Goal: Task Accomplishment & Management: Use online tool/utility

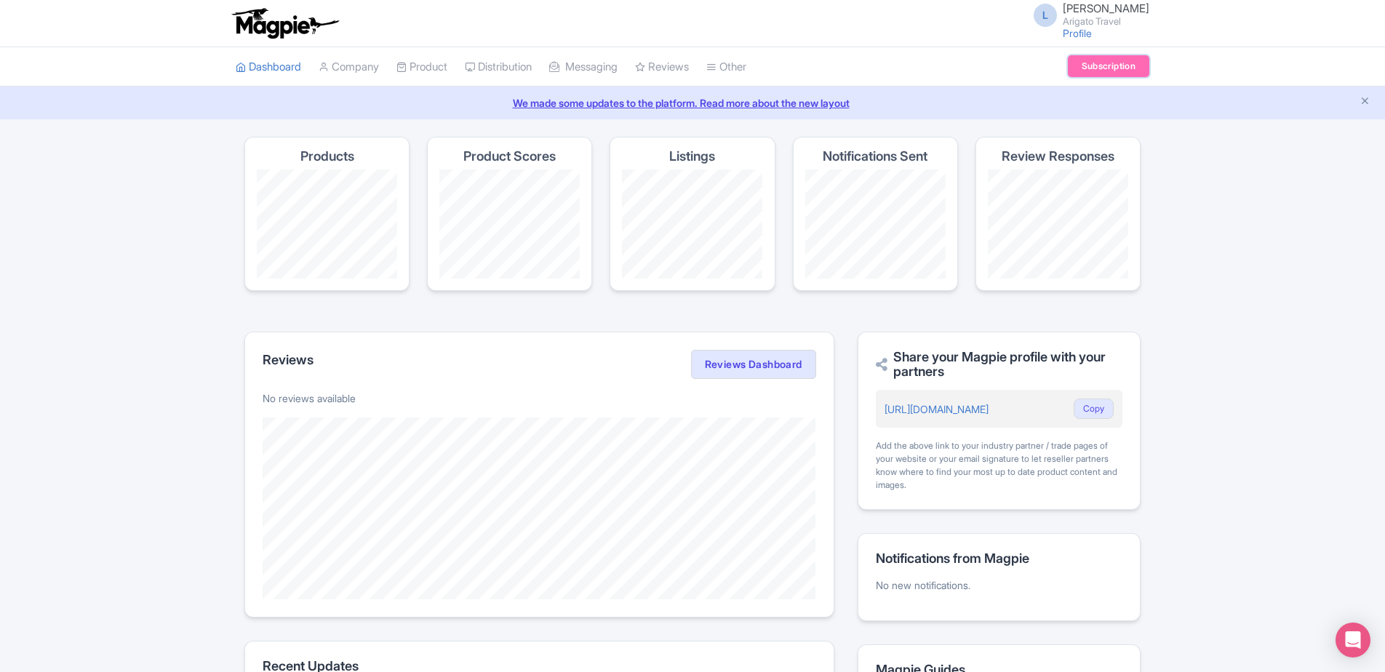
click at [1085, 71] on link "Subscription" at bounding box center [1108, 66] width 81 height 22
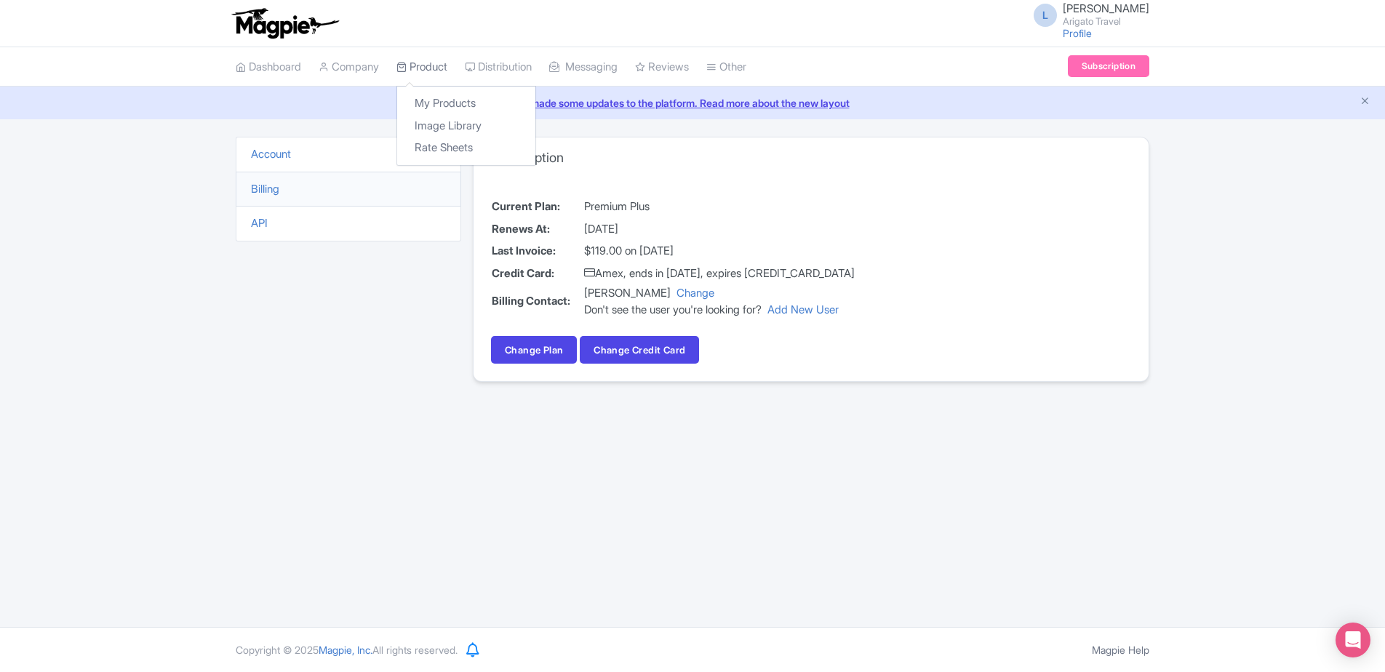
click at [432, 67] on link "Product" at bounding box center [421, 67] width 51 height 40
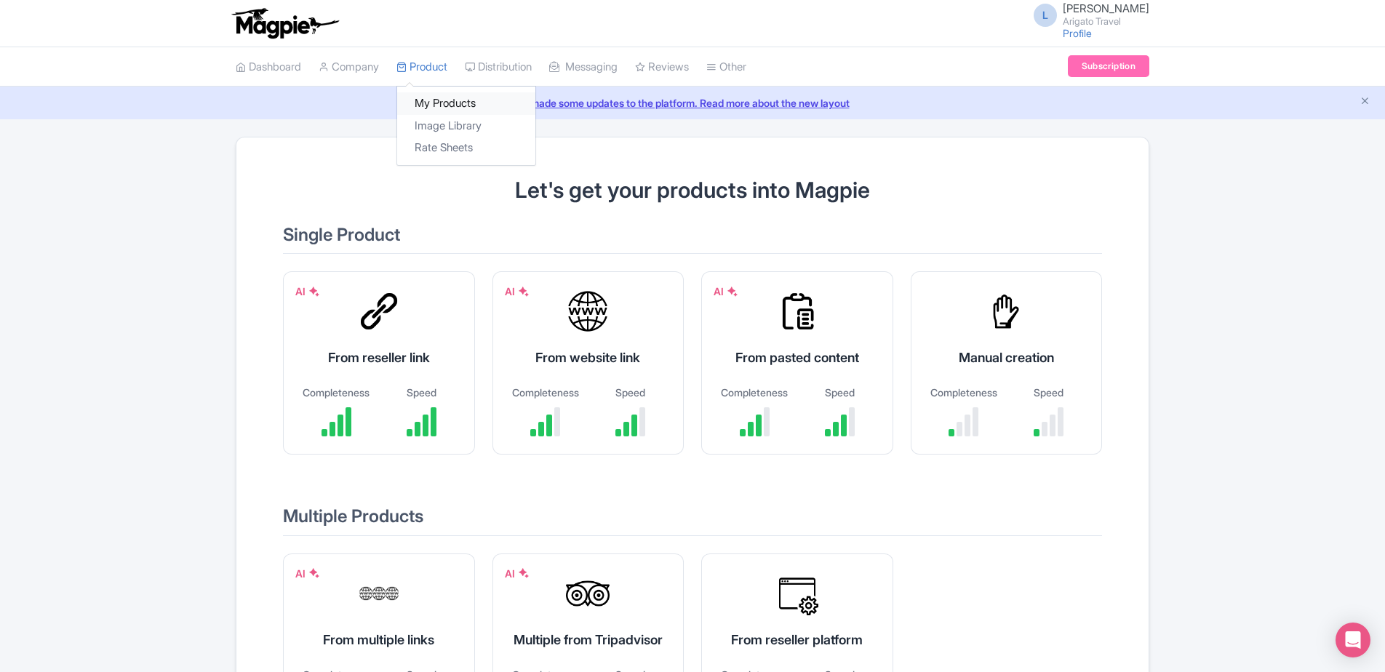
click at [441, 97] on link "My Products" at bounding box center [466, 103] width 138 height 23
click at [470, 101] on link "My Products" at bounding box center [466, 103] width 138 height 23
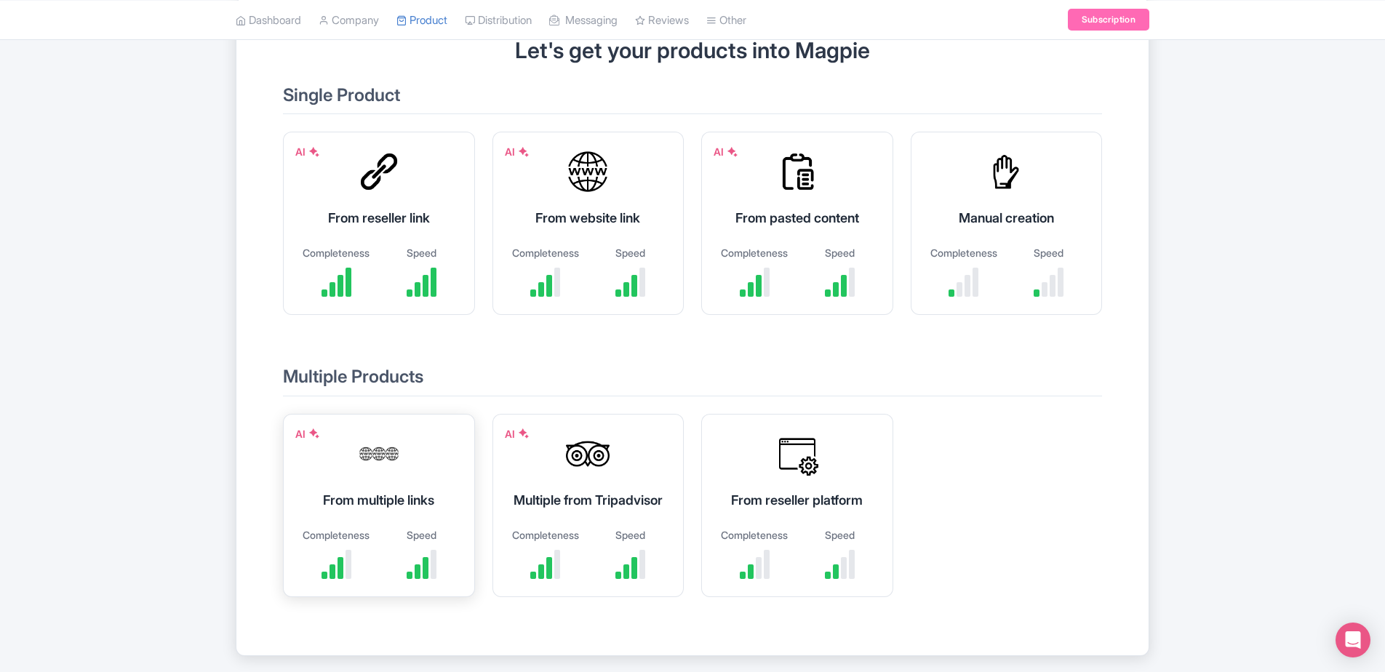
scroll to position [145, 0]
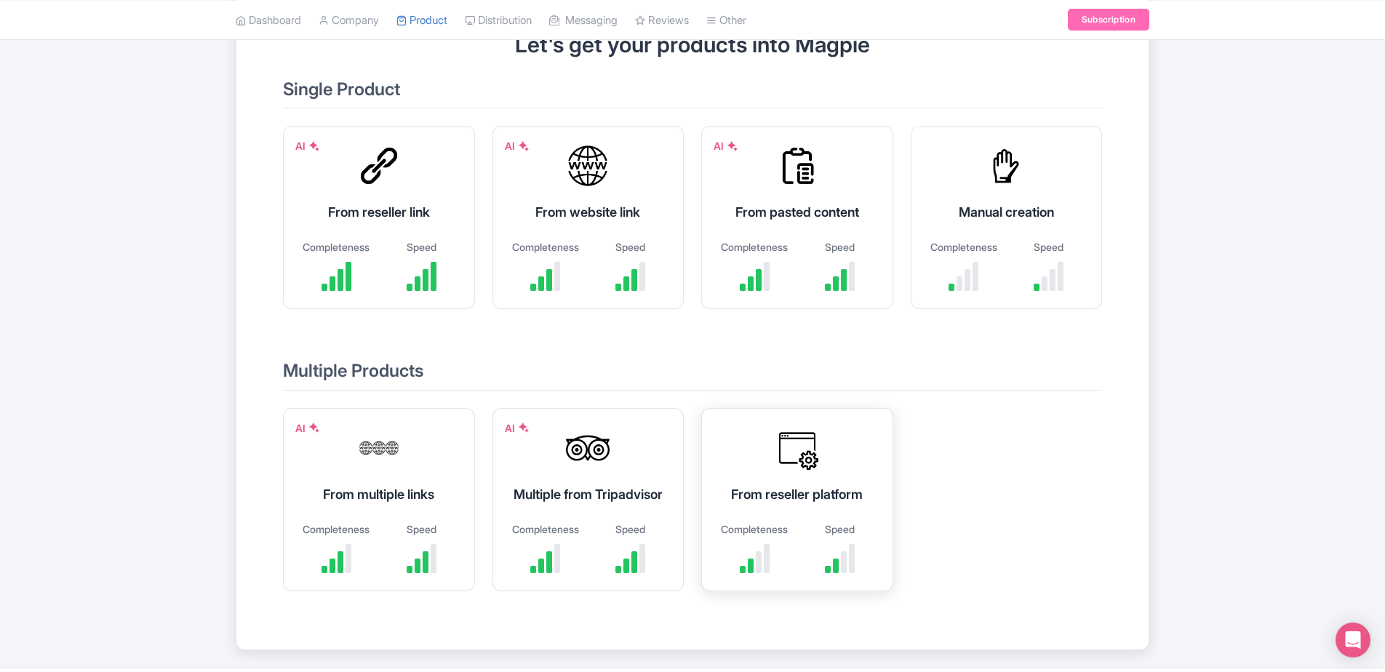
click at [820, 504] on div "From reseller platform" at bounding box center [797, 494] width 156 height 20
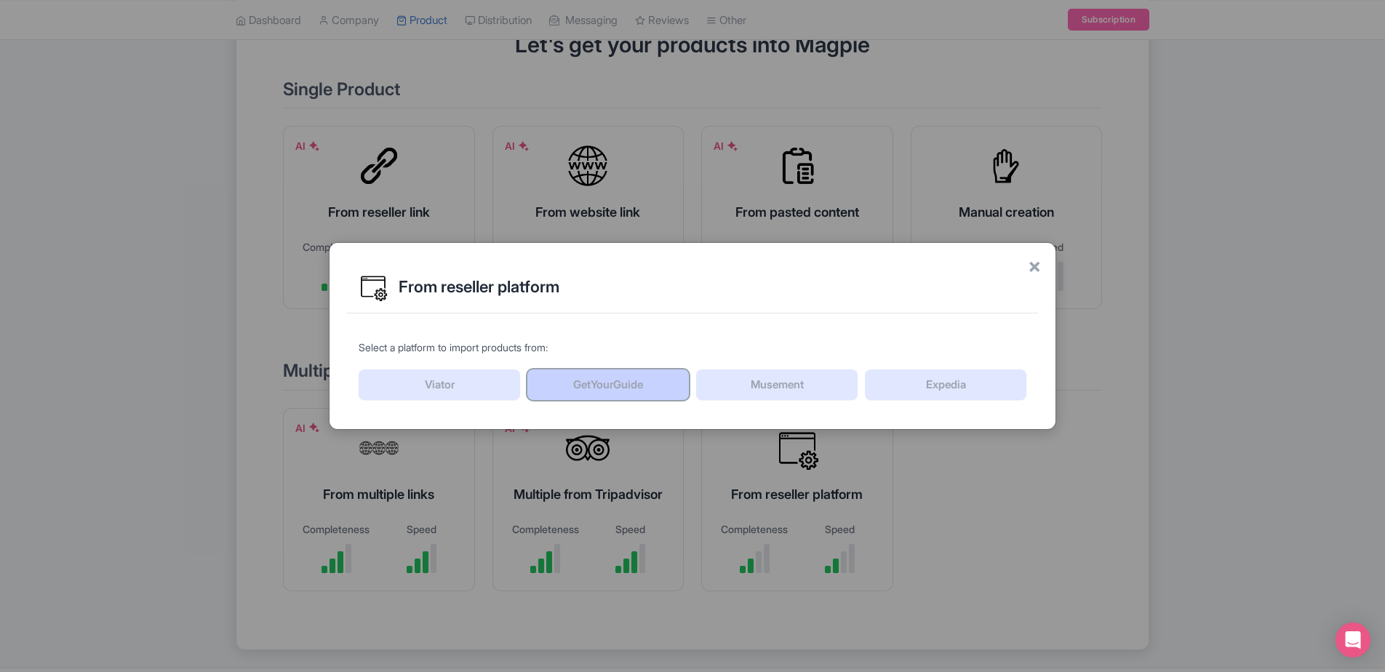
click at [626, 380] on link "GetYourGuide" at bounding box center [607, 385] width 161 height 31
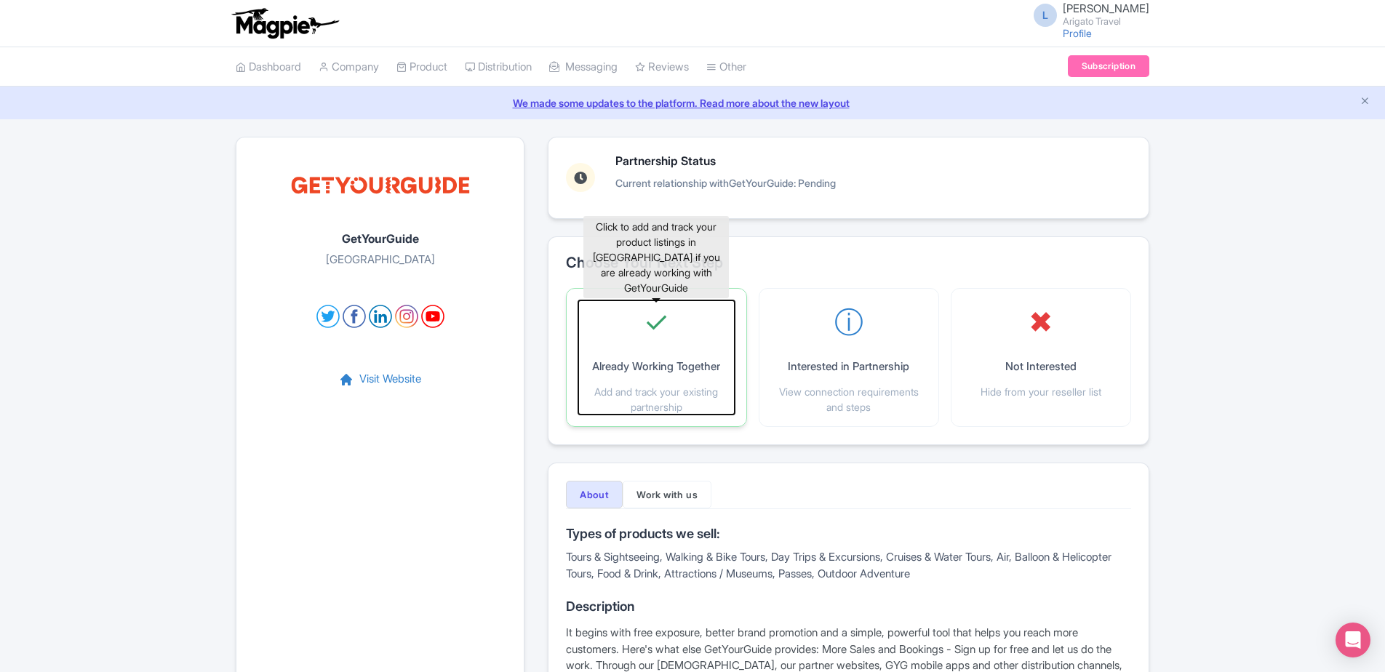
click at [668, 380] on div "✓ Already Working Together Add and track your existing partnership" at bounding box center [656, 357] width 156 height 114
click at [719, 410] on p "Add and track your existing partnership" at bounding box center [656, 399] width 156 height 31
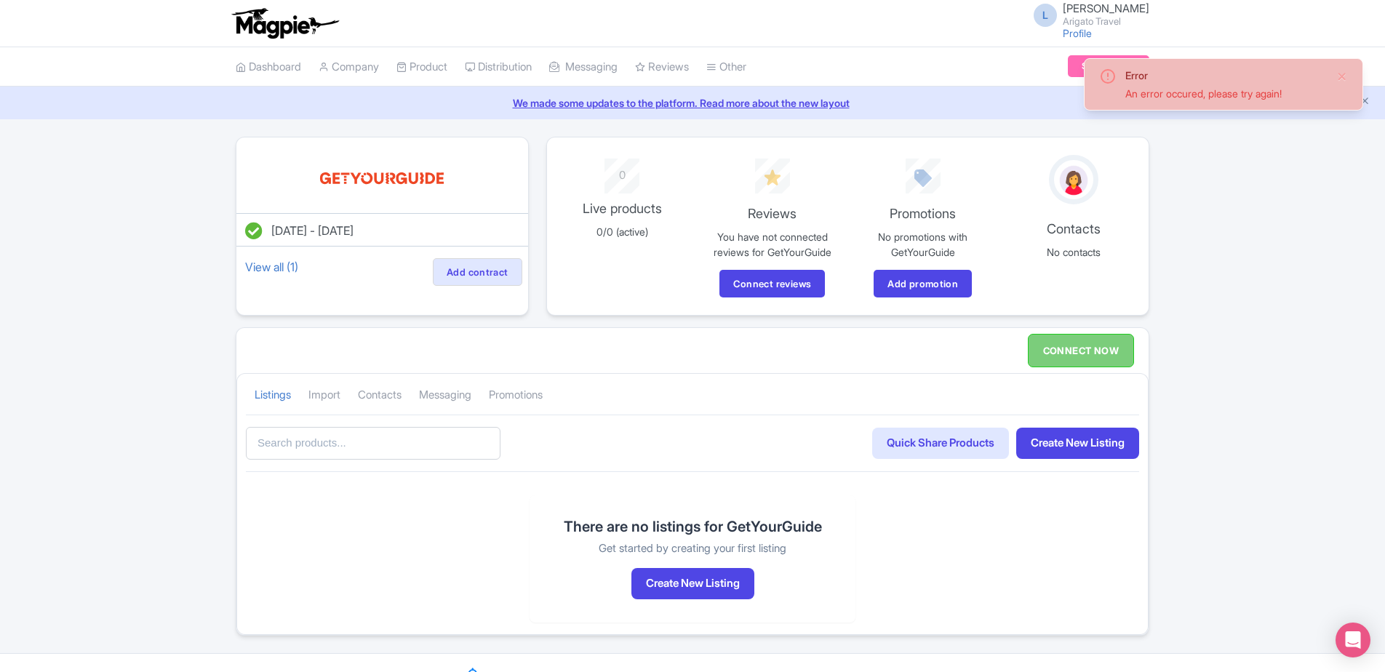
click at [1354, 74] on div "Error An error occured, please try again!" at bounding box center [1223, 84] width 279 height 52
click at [1362, 73] on div "Error An error occured, please try again!" at bounding box center [1223, 84] width 279 height 52
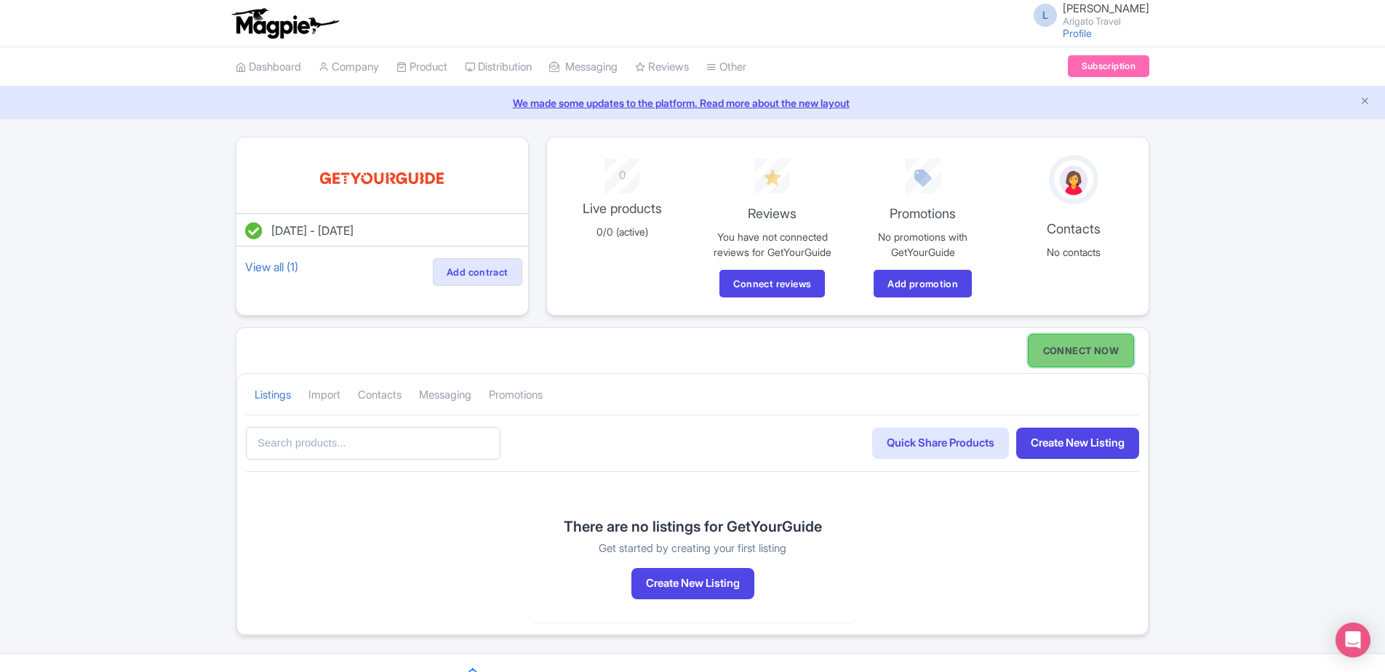
click at [1107, 346] on link "CONNECT NOW" at bounding box center [1081, 350] width 106 height 33
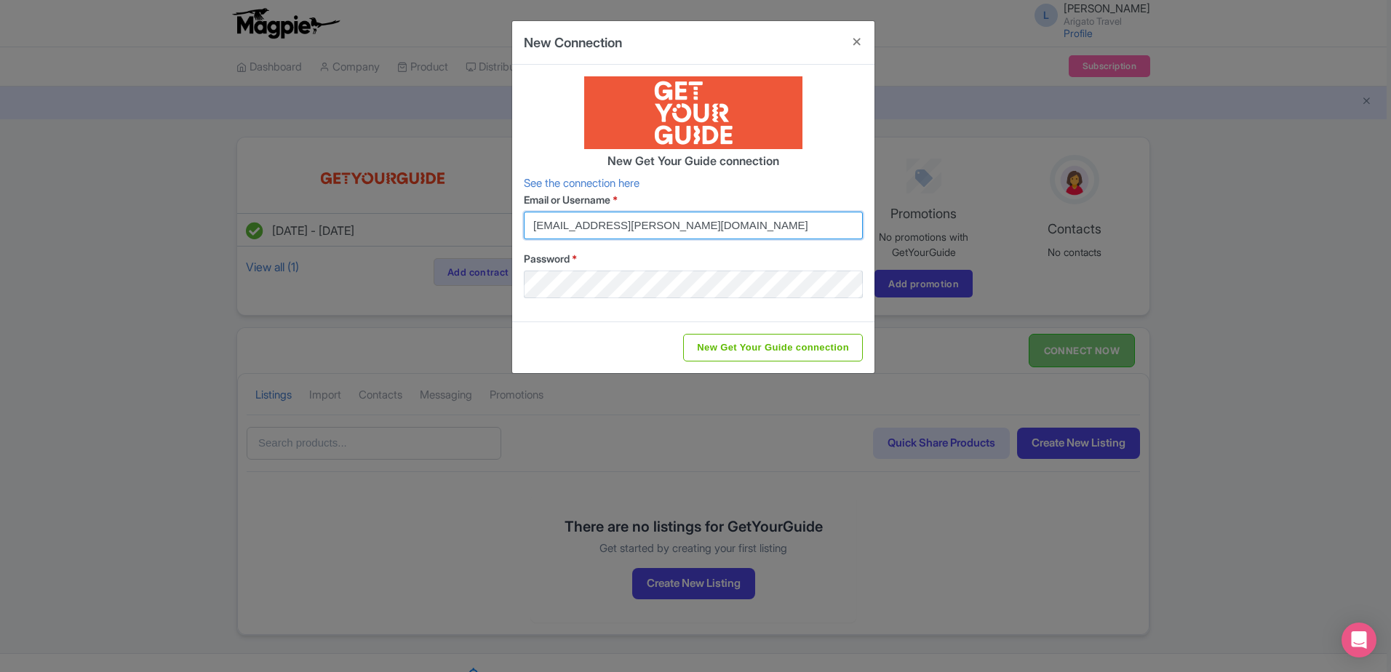
click at [763, 222] on input "[EMAIL_ADDRESS][PERSON_NAME][DOMAIN_NAME]" at bounding box center [693, 226] width 339 height 28
type input "[EMAIL_ADDRESS][DOMAIN_NAME]"
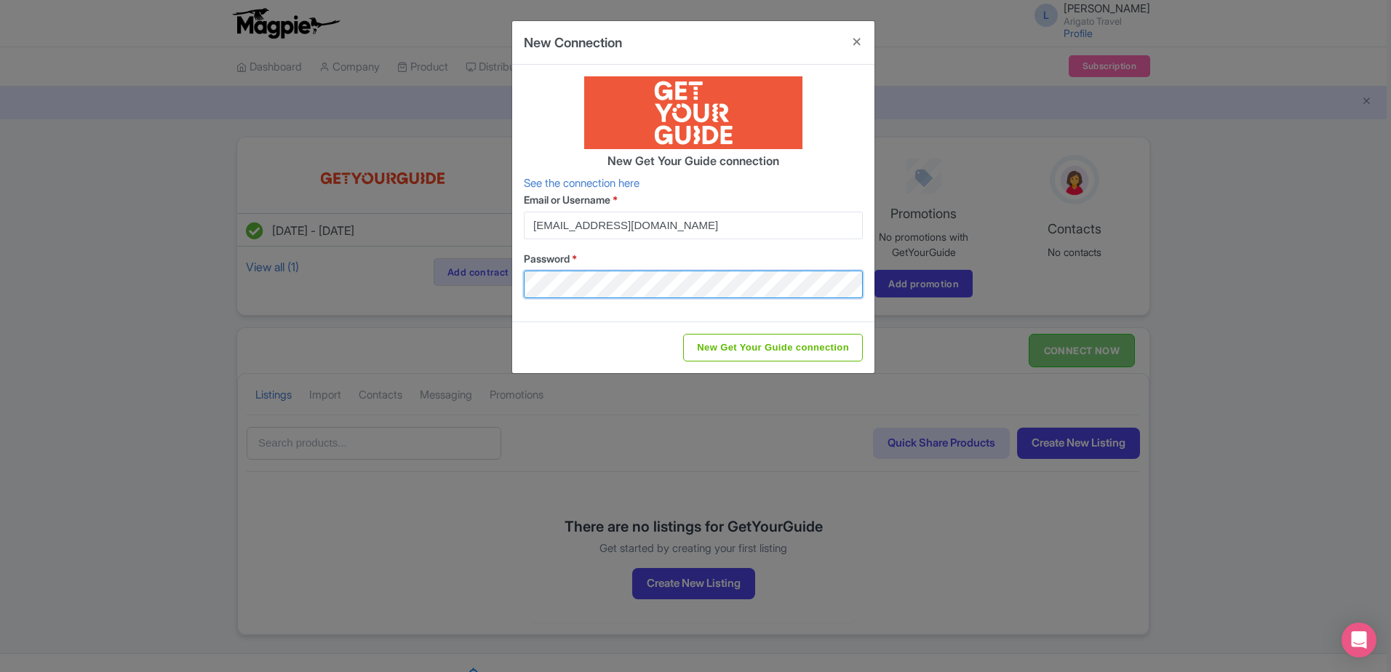
click at [683, 334] on input "New Get Your Guide connection" at bounding box center [773, 348] width 180 height 28
type input "Saving..."
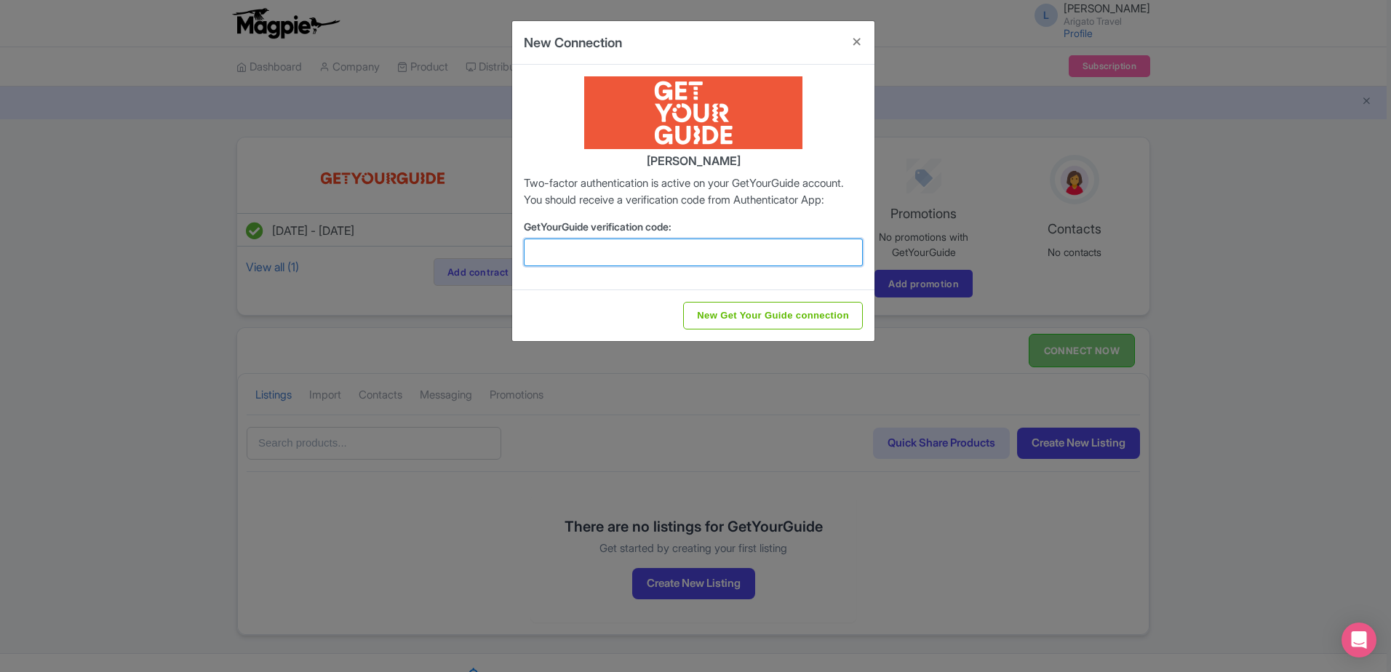
click at [776, 266] on input "GetYourGuide verification code:" at bounding box center [693, 253] width 339 height 28
click at [831, 208] on p "Two-factor authentication is active on your GetYourGuide account. You should re…" at bounding box center [693, 191] width 339 height 33
click at [859, 33] on button "Close" at bounding box center [856, 41] width 35 height 41
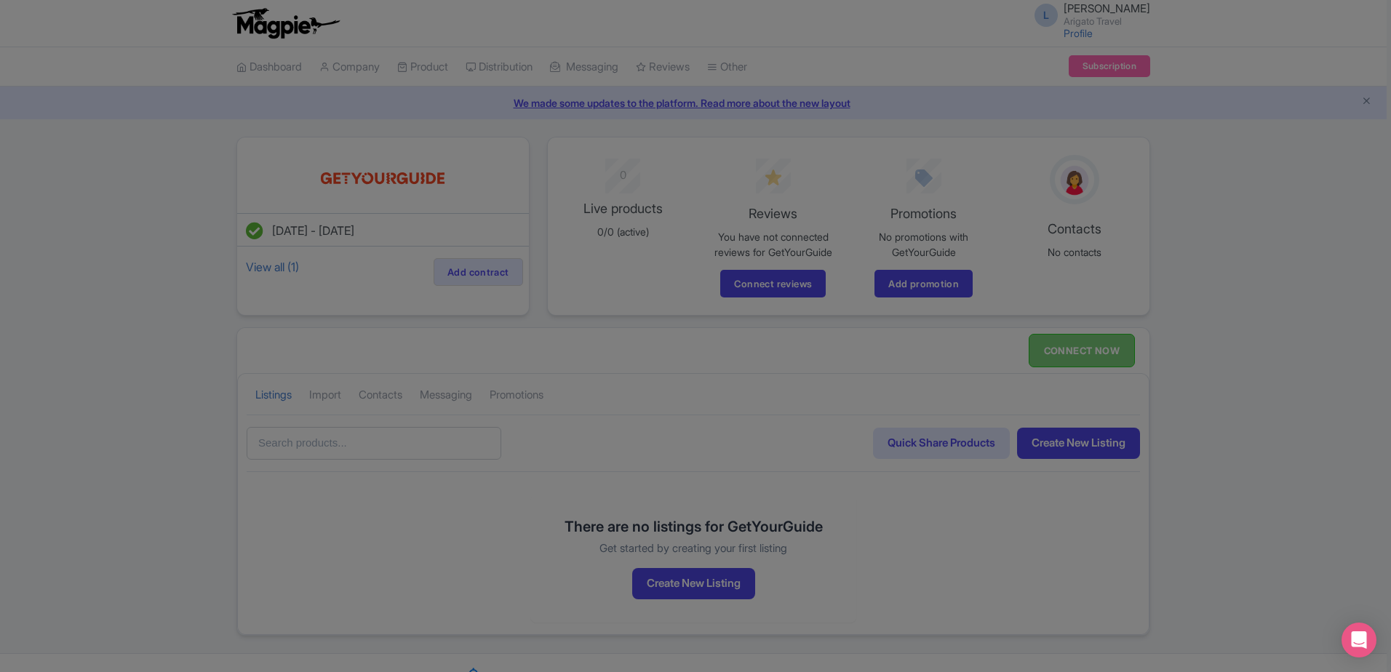
click at [859, 26] on button "Close" at bounding box center [856, 5] width 35 height 41
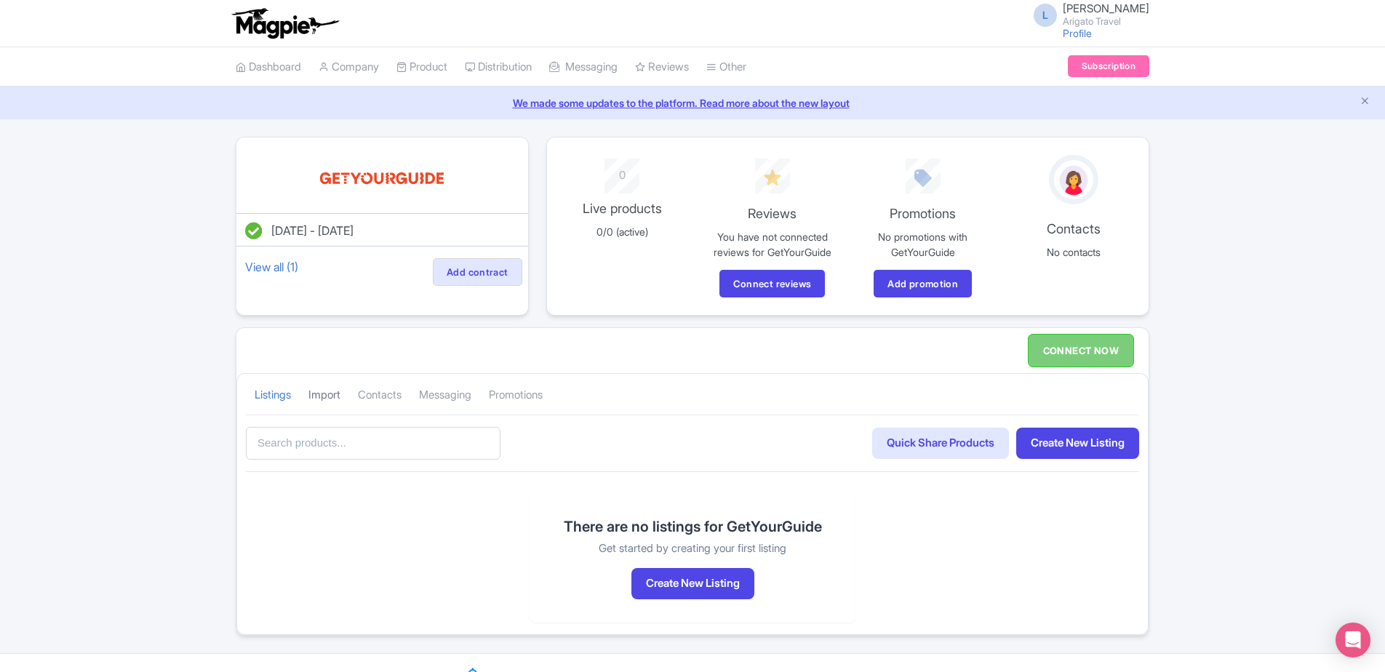
click at [340, 405] on link "Import" at bounding box center [324, 395] width 32 height 40
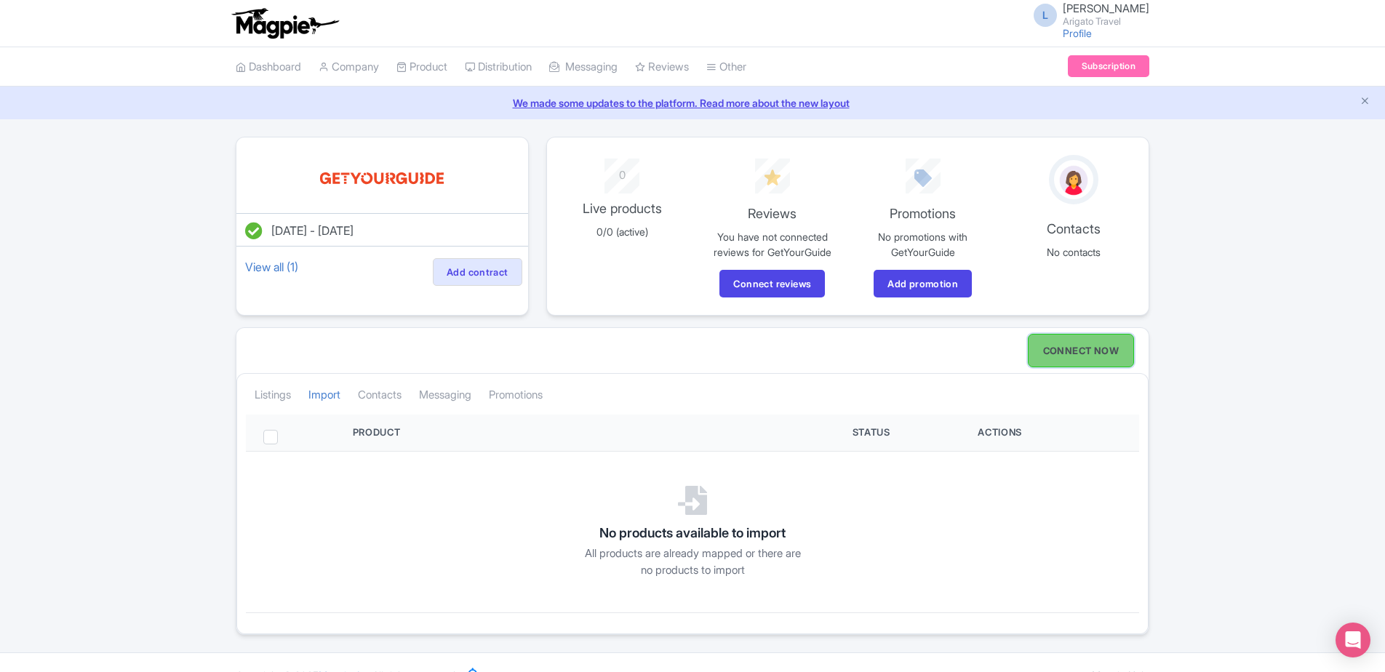
click at [1084, 343] on link "CONNECT NOW" at bounding box center [1081, 350] width 106 height 33
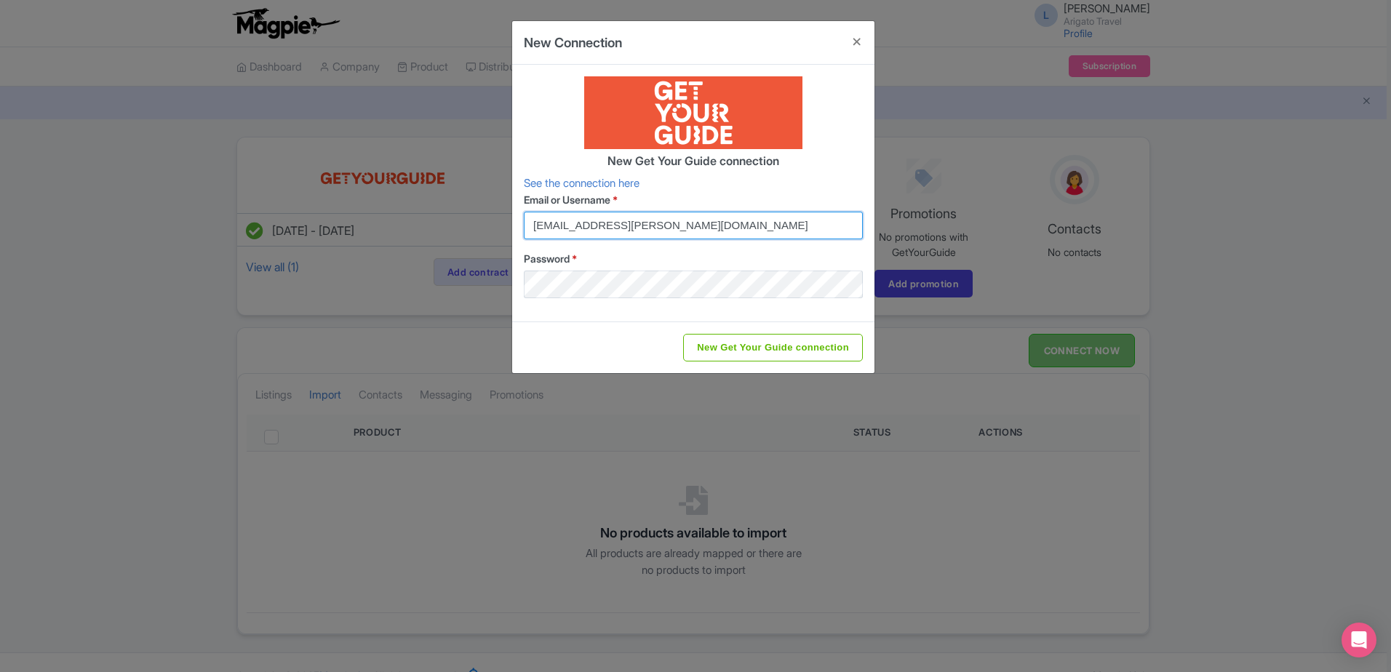
click at [767, 229] on input "[EMAIL_ADDRESS][PERSON_NAME][DOMAIN_NAME]" at bounding box center [693, 226] width 339 height 28
type input "[EMAIL_ADDRESS][DOMAIN_NAME]"
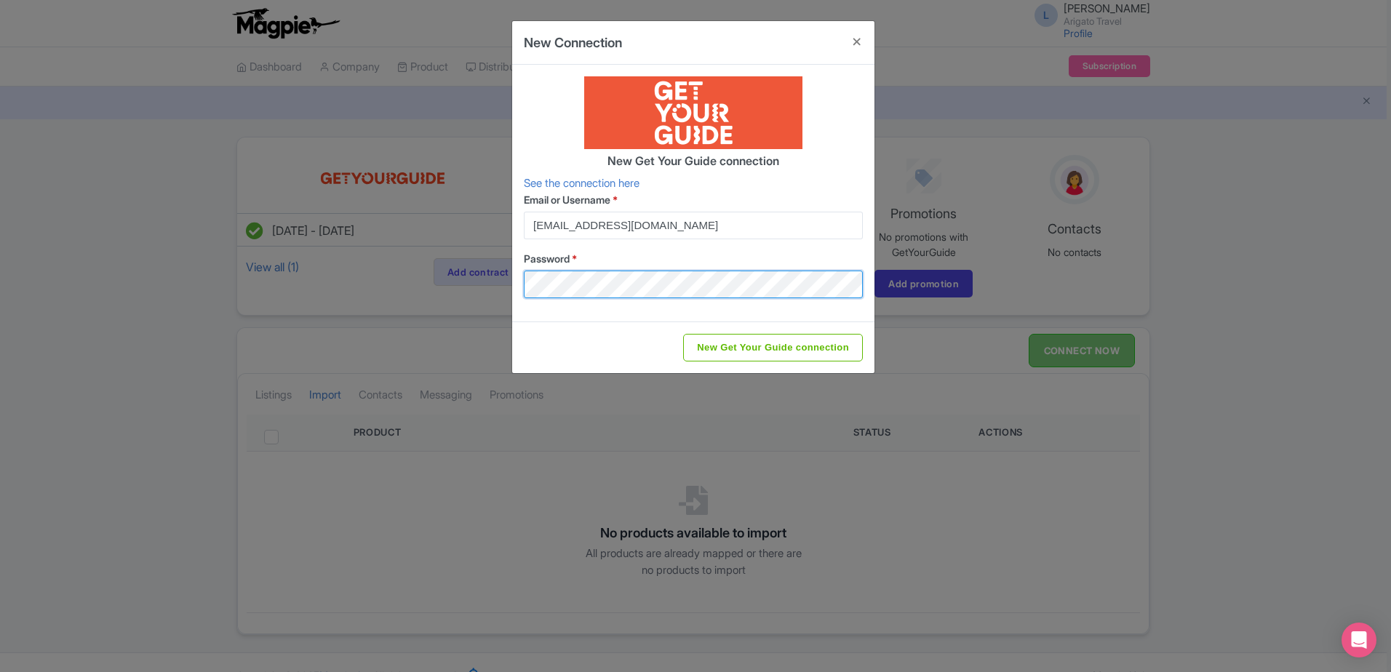
click at [683, 334] on input "New Get Your Guide connection" at bounding box center [773, 348] width 180 height 28
type input "Saving..."
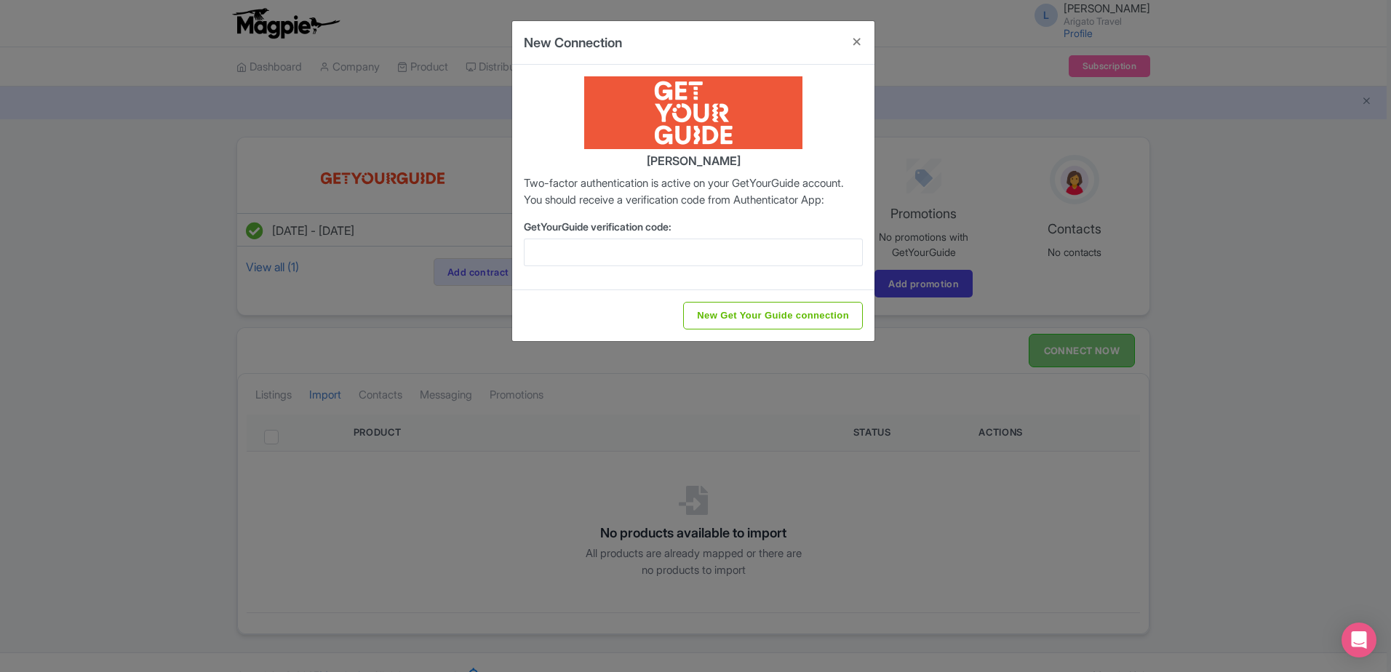
click at [104, 361] on div "New Connection [PERSON_NAME] Two-factor authentication is active on your GetYou…" at bounding box center [695, 336] width 1391 height 672
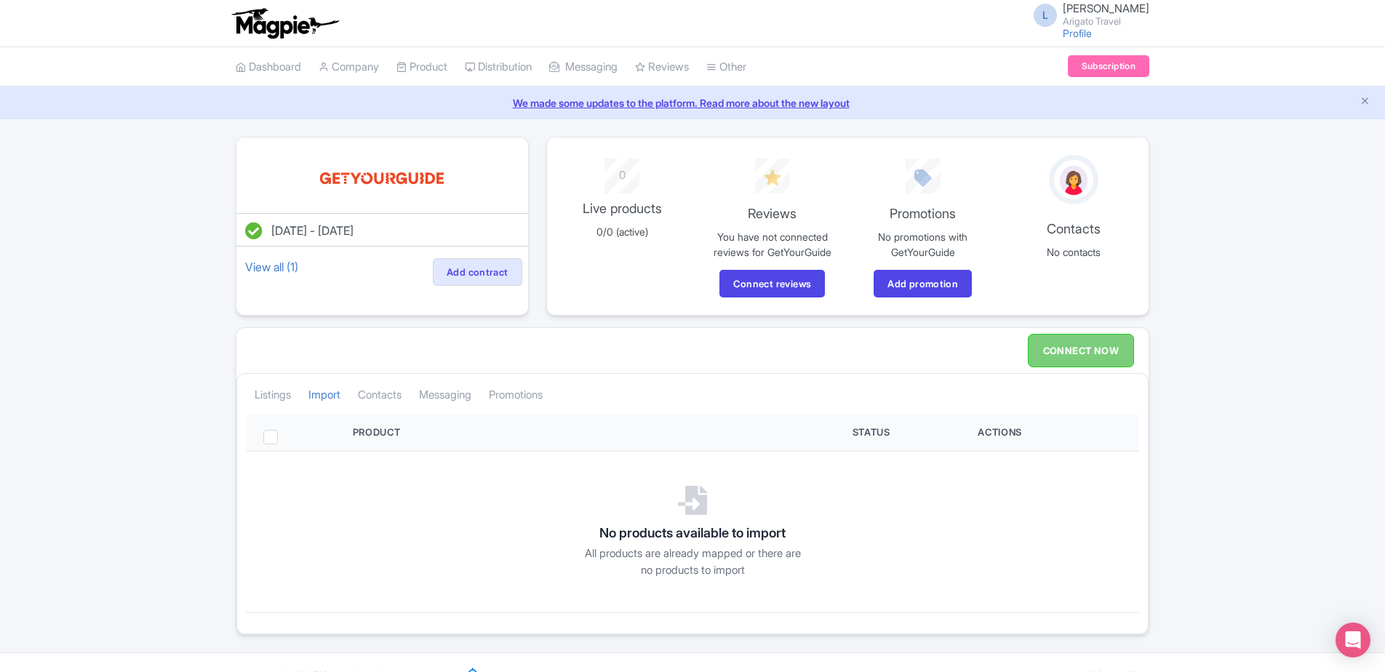
click at [14, 513] on div "Error An error occured, please try again! [DATE] - [DATE] View all (1) Add cont…" at bounding box center [692, 386] width 1385 height 498
